Goal: Task Accomplishment & Management: Complete application form

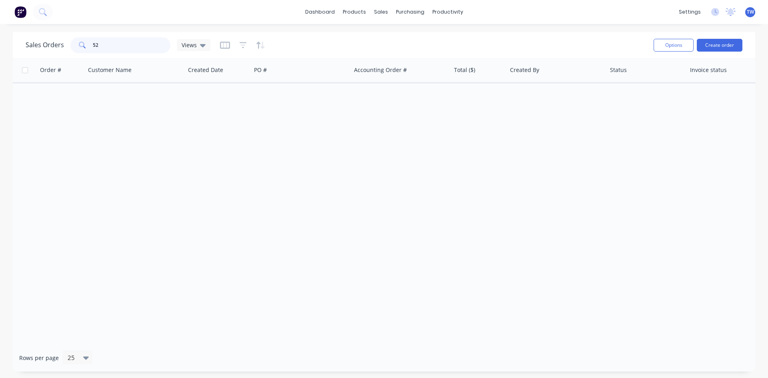
type input "5"
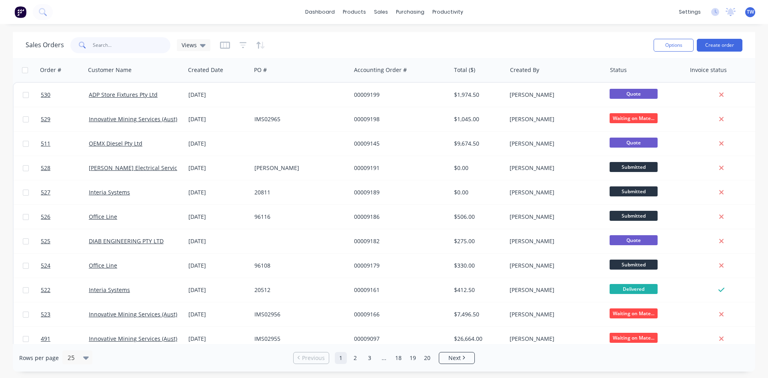
click at [134, 49] on input "text" at bounding box center [132, 45] width 78 height 16
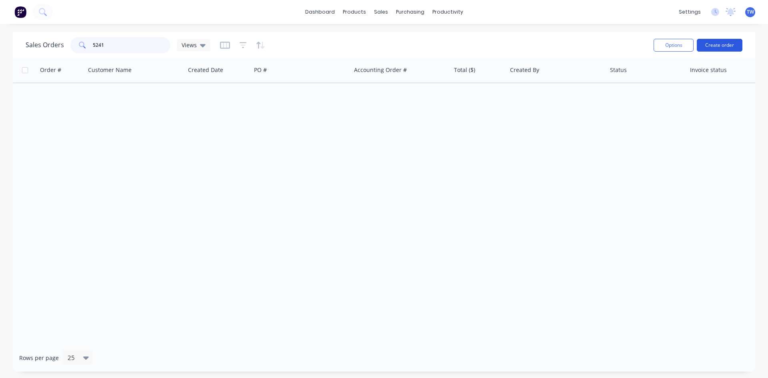
type input "5241"
click at [717, 45] on button "Create order" at bounding box center [720, 45] width 46 height 13
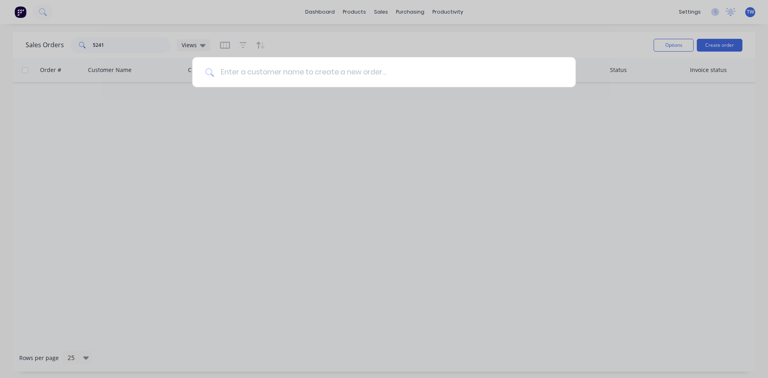
click at [352, 58] on input at bounding box center [388, 72] width 349 height 30
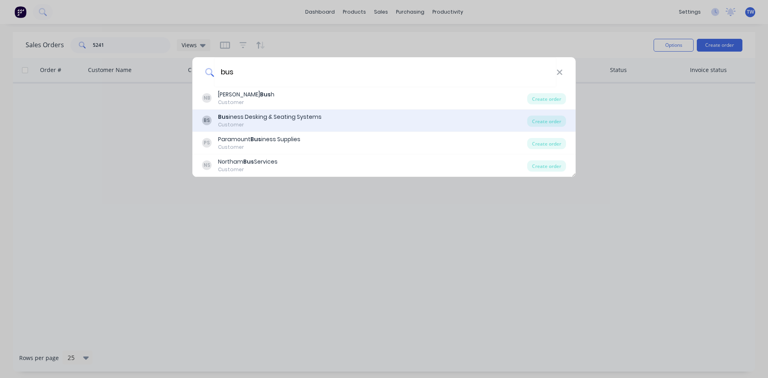
type input "bus"
click at [277, 113] on div "Bus iness Desking & Seating Systems" at bounding box center [270, 117] width 104 height 8
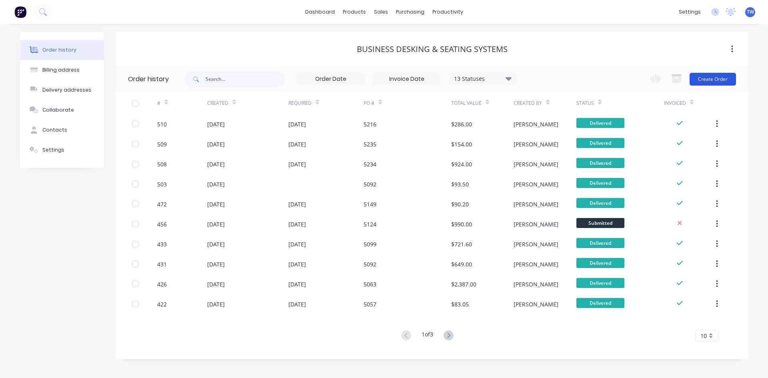
click at [709, 81] on button "Create Order" at bounding box center [713, 79] width 46 height 13
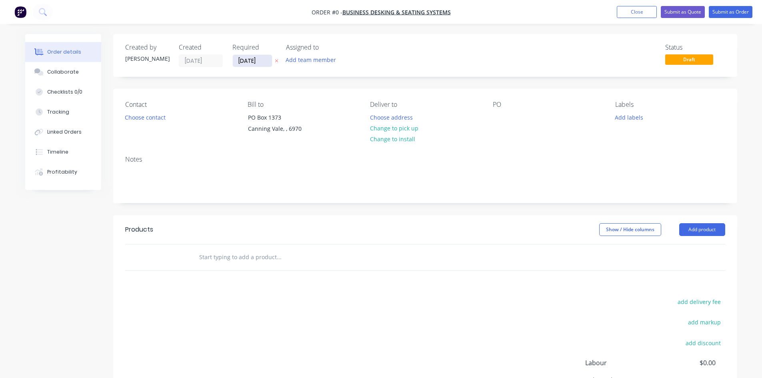
click at [255, 57] on input "[DATE]" at bounding box center [252, 61] width 39 height 12
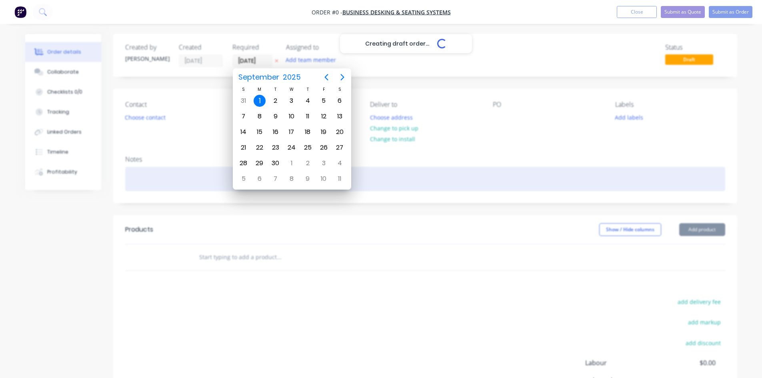
click at [427, 186] on div "Creating draft order... Loading... Order details Collaborate Checklists 0/0 Tra…" at bounding box center [381, 254] width 728 height 441
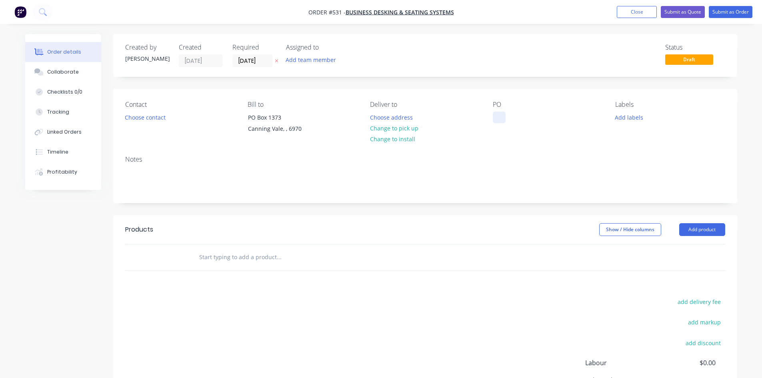
click at [498, 116] on div at bounding box center [499, 118] width 13 height 12
click at [708, 228] on button "Add product" at bounding box center [703, 229] width 46 height 13
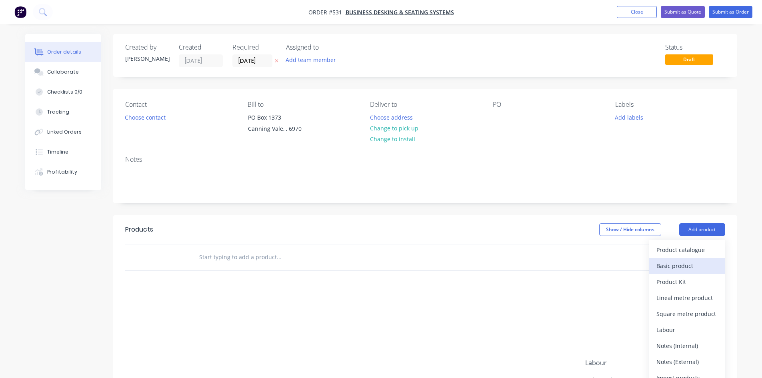
click at [684, 270] on div "Basic product" at bounding box center [688, 266] width 62 height 12
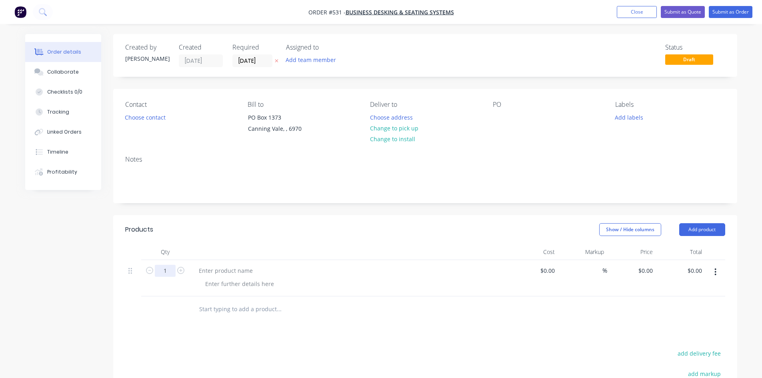
click at [167, 271] on input "1" at bounding box center [165, 271] width 21 height 12
type input "3"
click at [217, 271] on div at bounding box center [226, 271] width 67 height 12
click at [238, 271] on div at bounding box center [226, 271] width 67 height 12
paste div
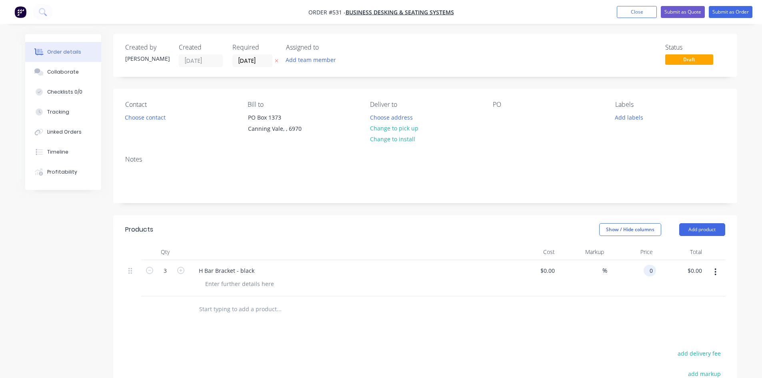
click at [645, 269] on div "0 0" at bounding box center [650, 271] width 12 height 12
click at [638, 273] on div "0 0" at bounding box center [632, 278] width 49 height 36
type input "$135.00"
type input "$405.00"
click at [497, 113] on div at bounding box center [499, 118] width 13 height 12
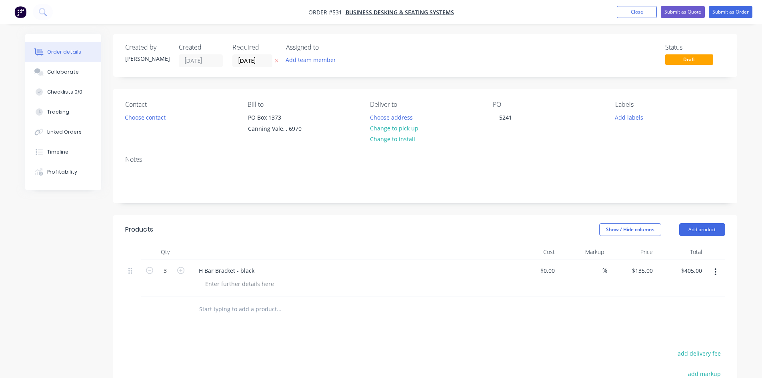
scroll to position [148, 0]
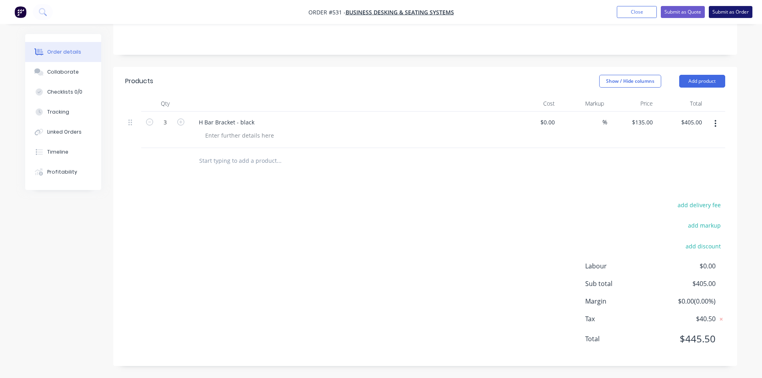
click at [731, 7] on button "Submit as Order" at bounding box center [731, 12] width 44 height 12
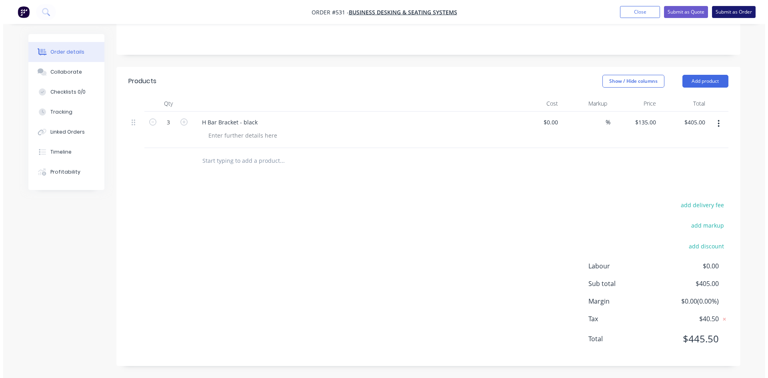
scroll to position [0, 0]
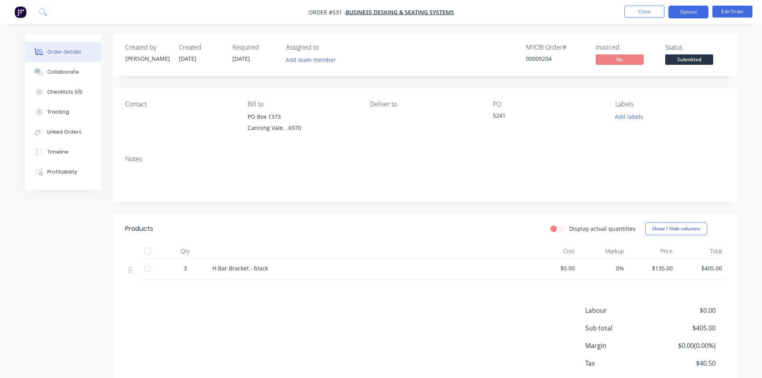
click at [685, 14] on button "Options" at bounding box center [689, 12] width 40 height 13
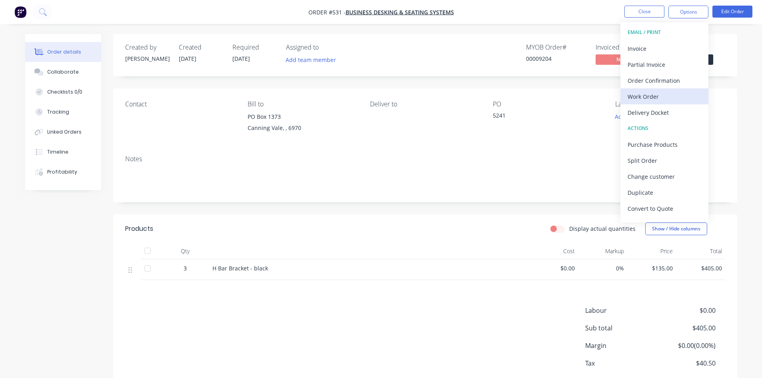
click at [662, 99] on div "Work Order" at bounding box center [665, 97] width 74 height 12
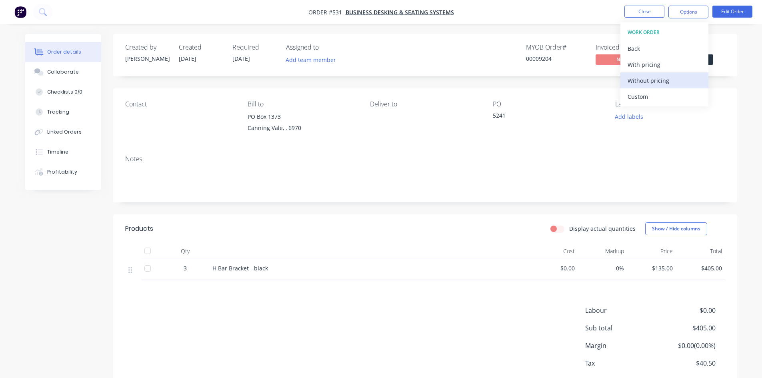
click at [655, 83] on div "Without pricing" at bounding box center [665, 81] width 74 height 12
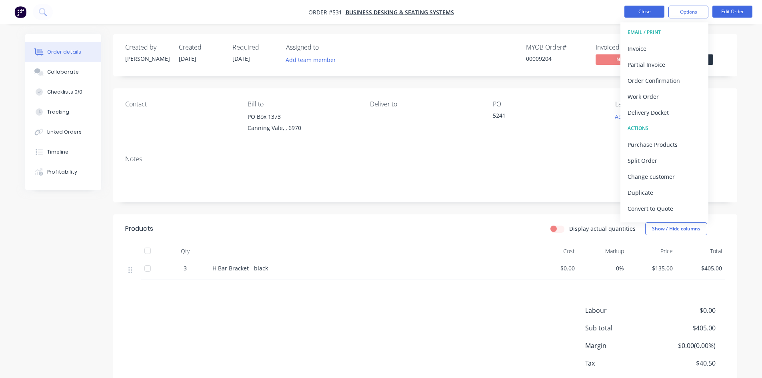
click at [632, 6] on button "Close" at bounding box center [645, 12] width 40 height 12
